Goal: Information Seeking & Learning: Learn about a topic

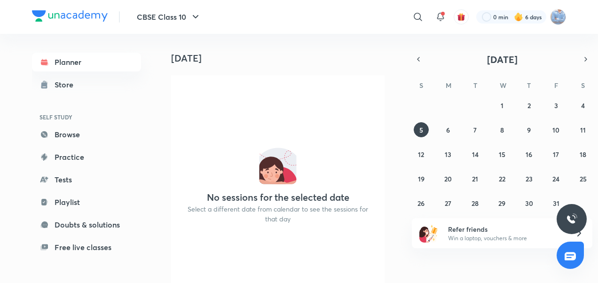
scroll to position [32, 9]
